Goal: Task Accomplishment & Management: Manage account settings

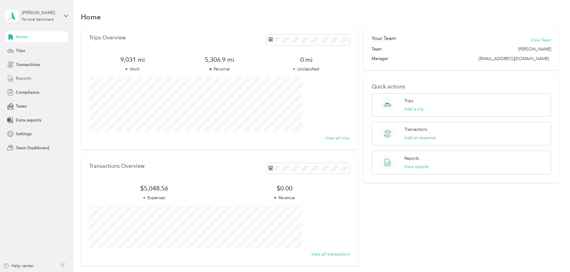
click at [24, 77] on span "Reports" at bounding box center [23, 78] width 15 height 6
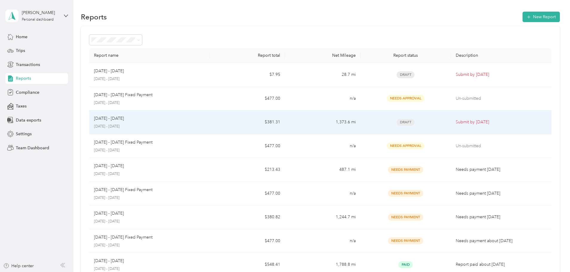
click at [451, 119] on td "Submit by Sep. 4, 2025" at bounding box center [501, 122] width 101 height 24
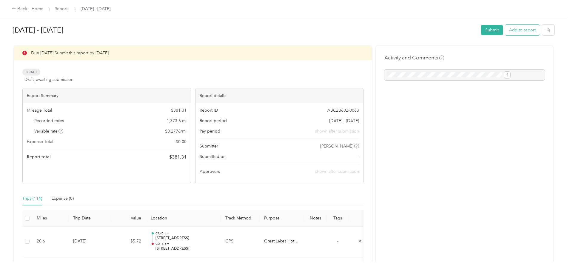
click at [505, 31] on button "Add to report" at bounding box center [522, 30] width 35 height 10
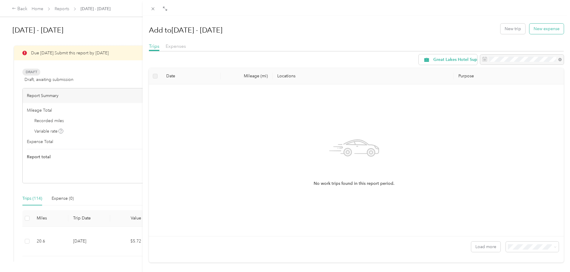
click at [538, 29] on button "New expense" at bounding box center [547, 29] width 34 height 10
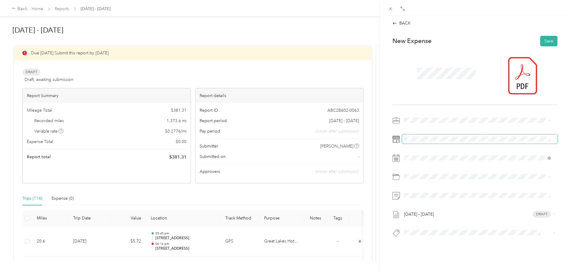
click at [426, 143] on span at bounding box center [480, 139] width 156 height 10
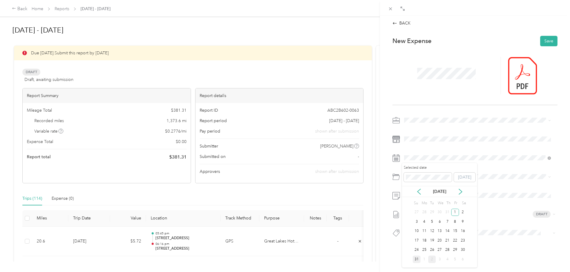
click at [416, 259] on div "31" at bounding box center [417, 259] width 8 height 7
click at [544, 41] on button "Save" at bounding box center [549, 41] width 17 height 10
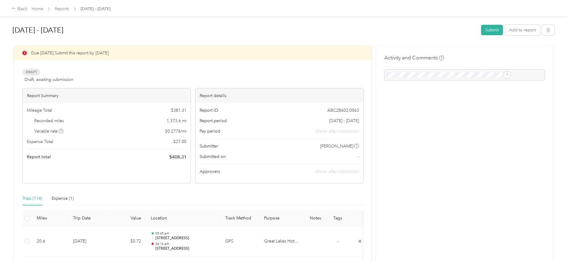
click at [36, 125] on div "Back Home Reports Aug 1 - 31, 2025 Aug 1 - 31, 2025 Submit Add to report Due in…" at bounding box center [283, 136] width 567 height 272
click at [481, 30] on button "Submit" at bounding box center [492, 30] width 22 height 10
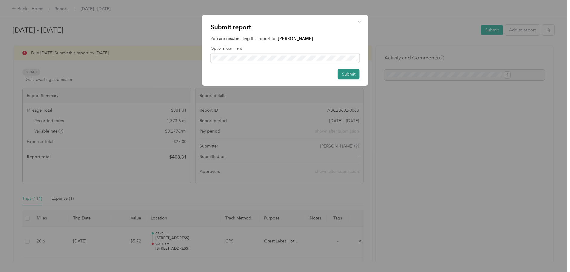
click at [351, 73] on button "Submit" at bounding box center [349, 74] width 22 height 10
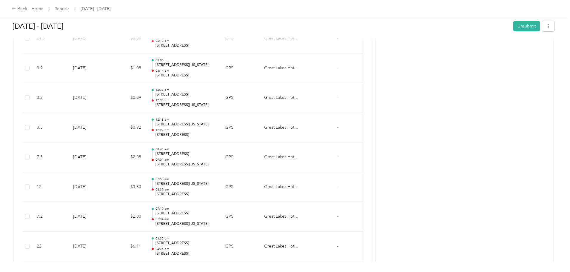
scroll to position [610, 0]
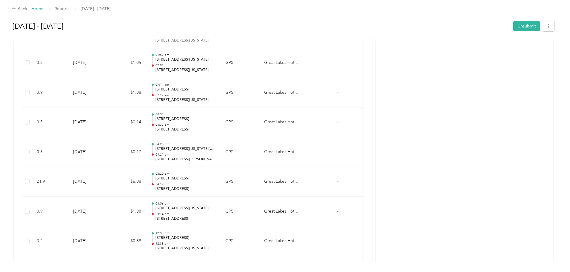
click at [43, 7] on link "Home" at bounding box center [38, 8] width 12 height 5
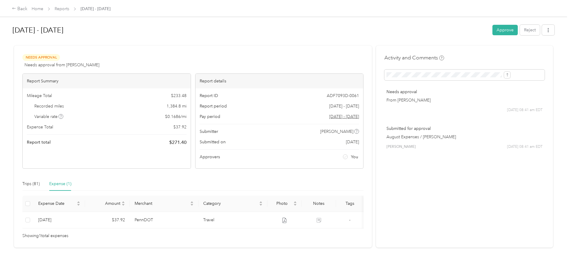
drag, startPoint x: 458, startPoint y: 31, endPoint x: 457, endPoint y: 34, distance: 3.0
click at [493, 31] on button "Approve" at bounding box center [505, 30] width 25 height 10
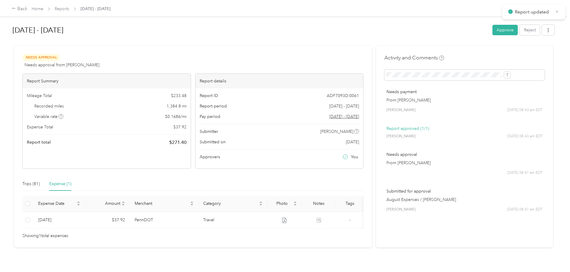
click at [559, 12] on icon at bounding box center [557, 11] width 4 height 5
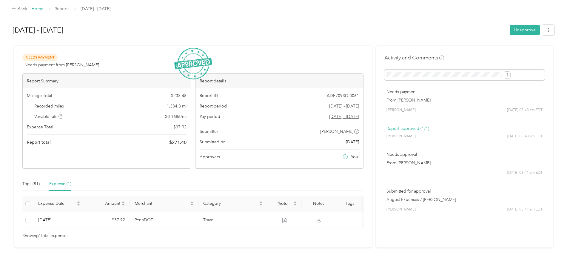
click at [43, 8] on link "Home" at bounding box center [38, 8] width 12 height 5
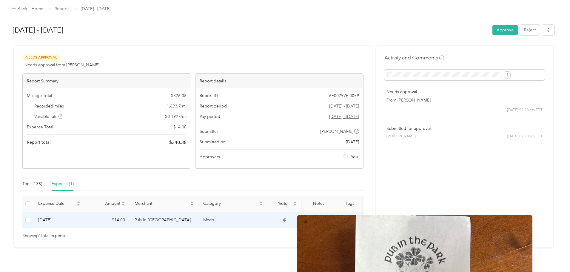
click at [286, 220] on icon at bounding box center [285, 220] width 4 height 4
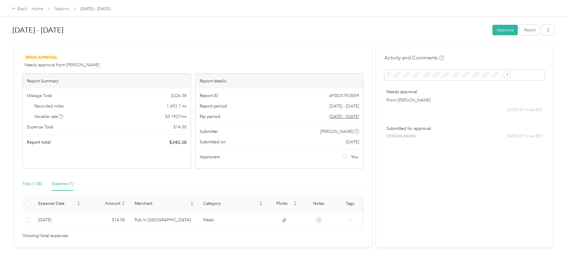
click at [42, 182] on div "Trips (138)" at bounding box center [32, 184] width 20 height 7
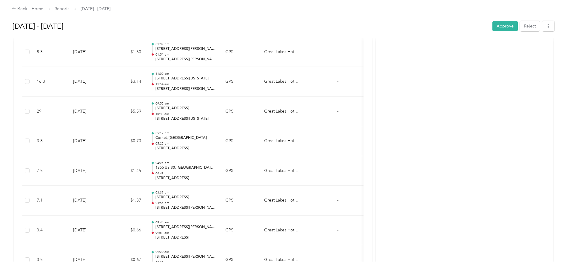
scroll to position [2927, 0]
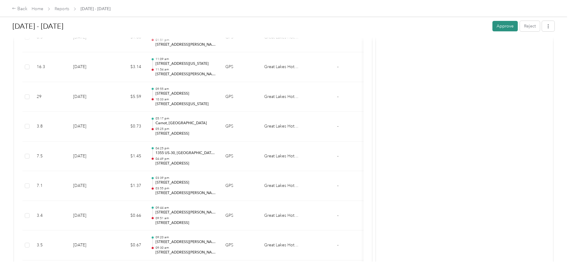
click at [493, 27] on button "Approve" at bounding box center [505, 26] width 25 height 10
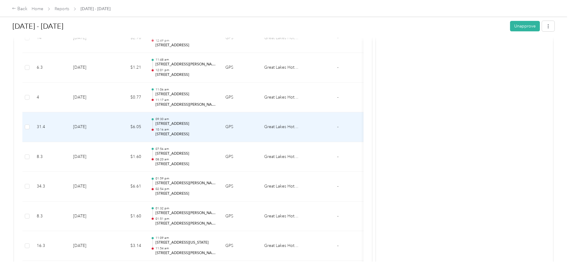
scroll to position [2747, 0]
